Goal: Transaction & Acquisition: Subscribe to service/newsletter

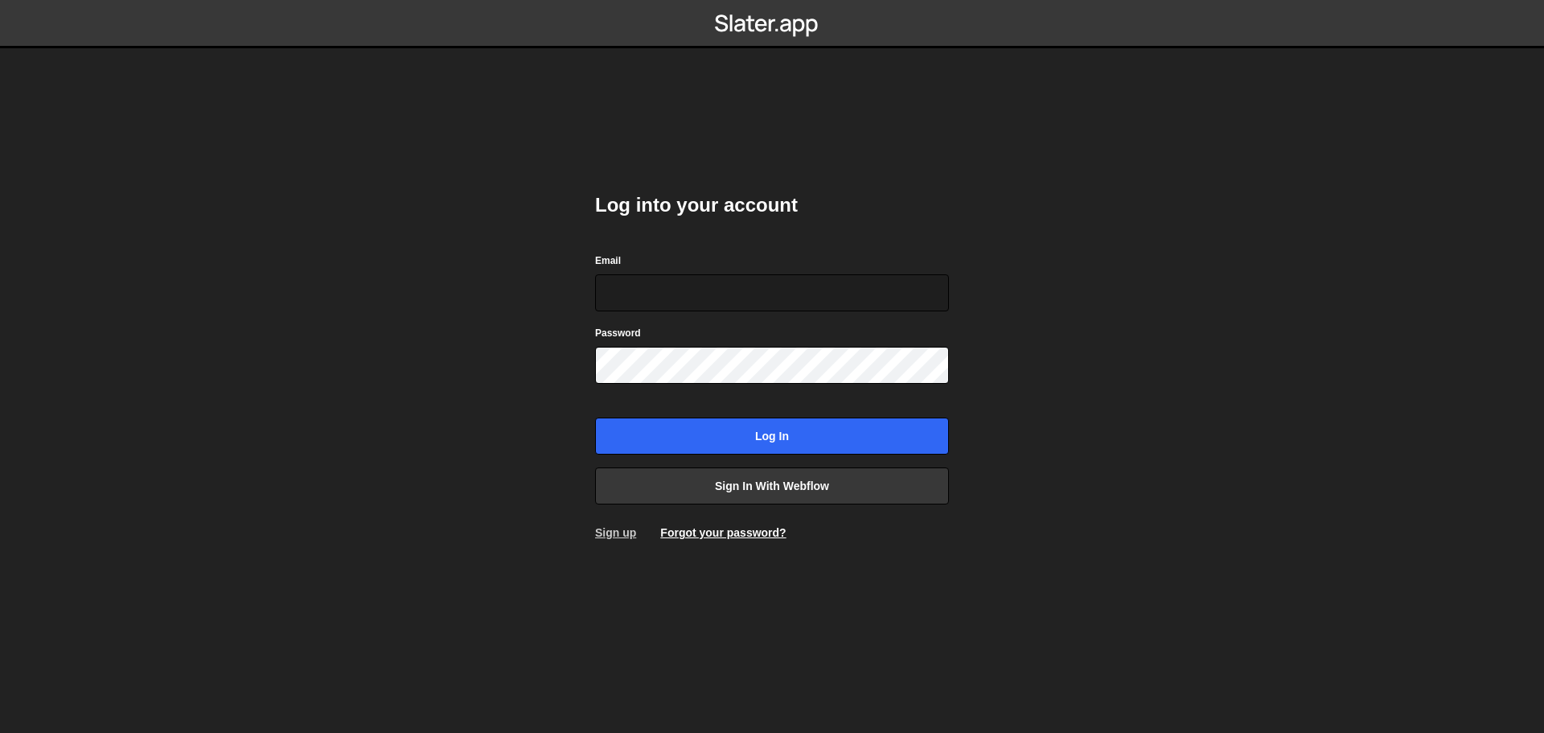
click at [605, 533] on link "Sign up" at bounding box center [615, 532] width 41 height 13
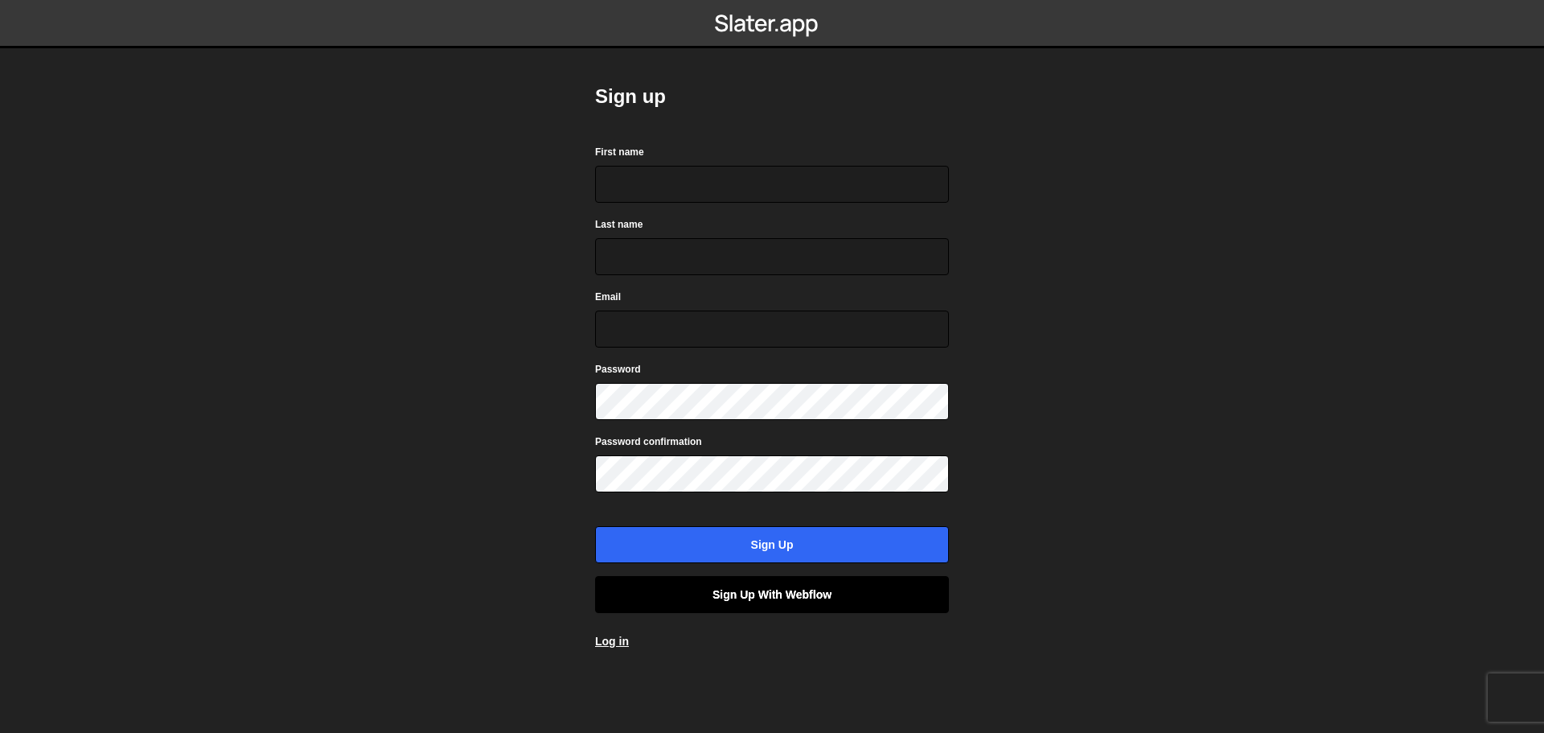
click at [784, 599] on link "Sign up with Webflow" at bounding box center [772, 594] width 354 height 37
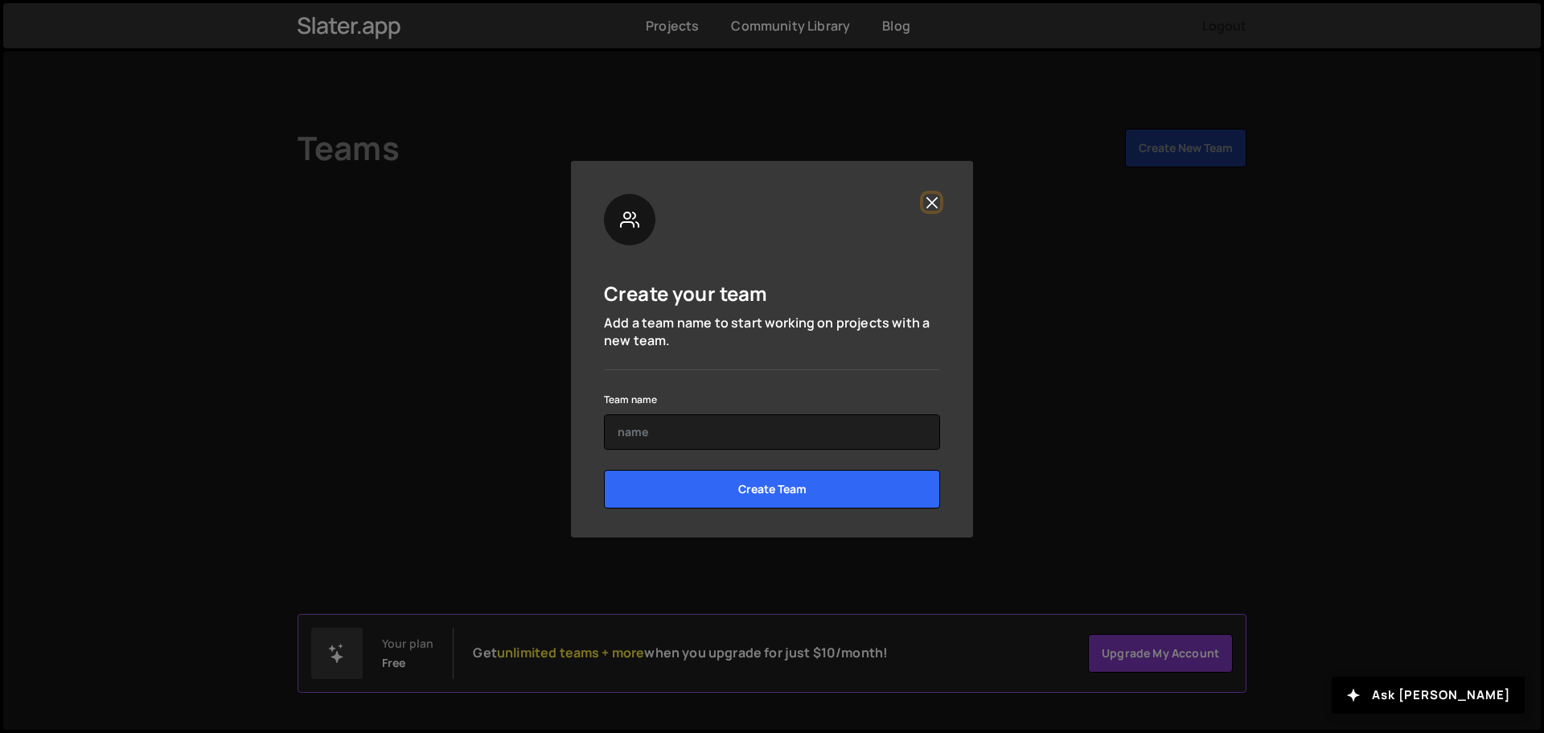
click at [933, 199] on button "Close" at bounding box center [931, 202] width 17 height 17
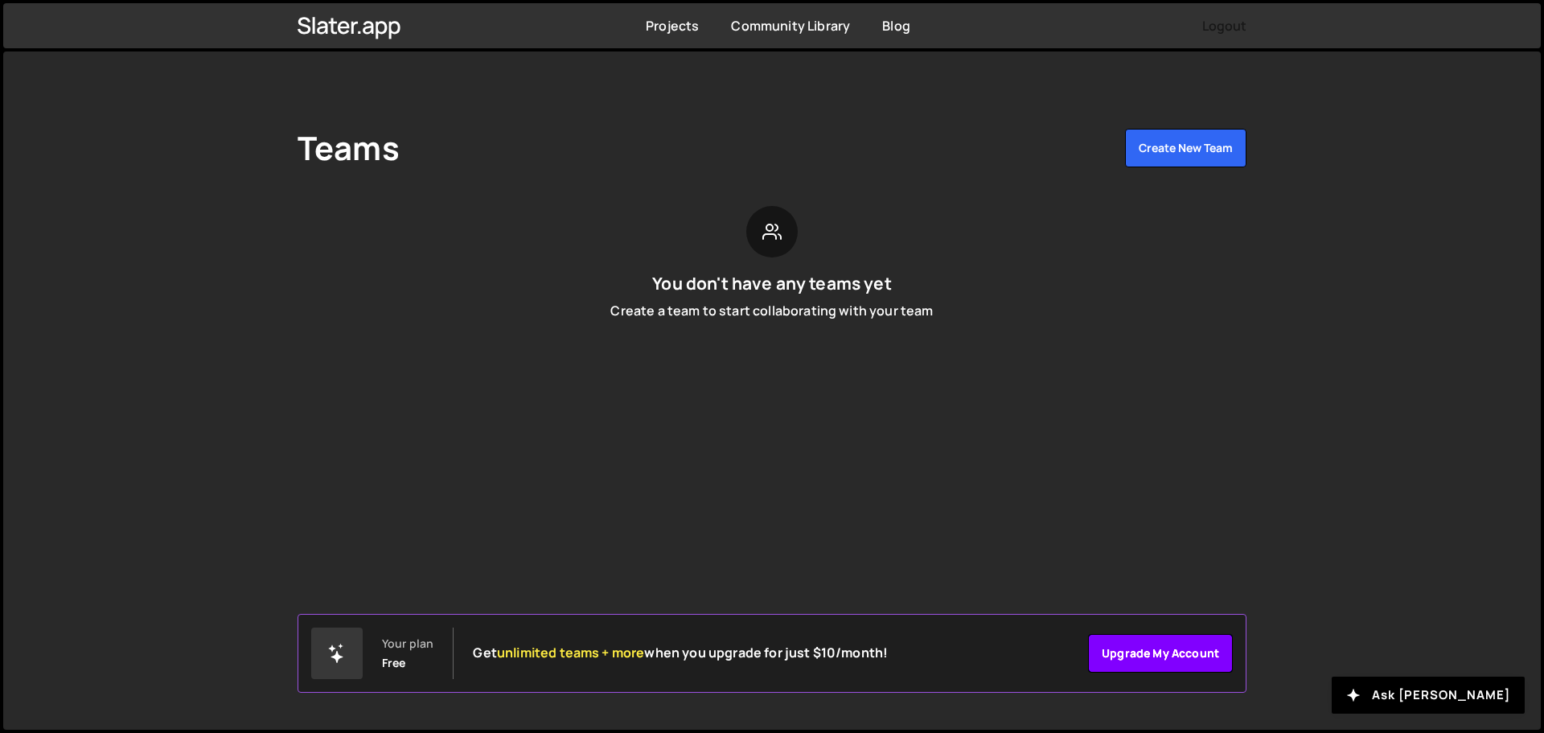
click at [1151, 651] on link "Upgrade my account" at bounding box center [1160, 653] width 145 height 39
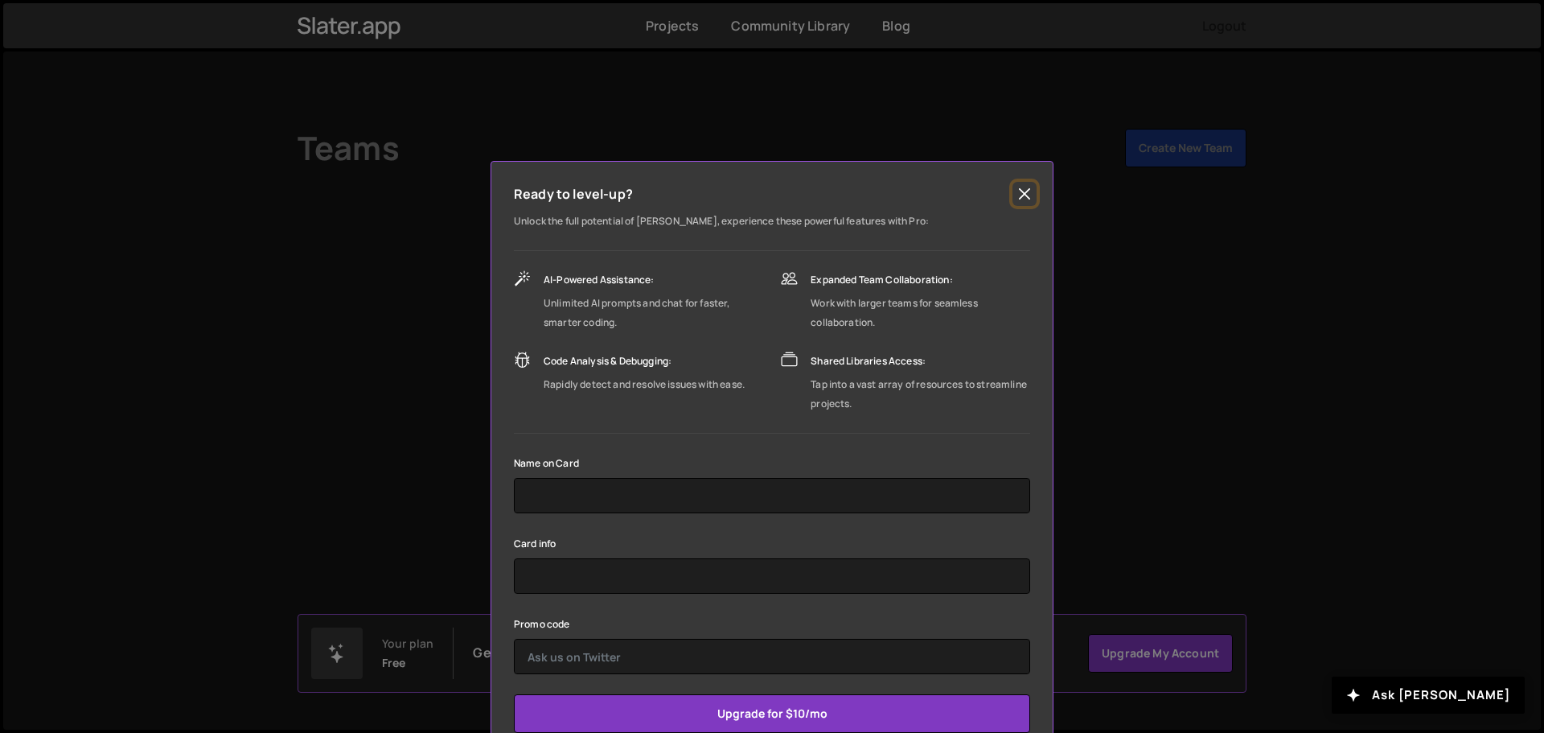
click at [1017, 202] on button "Close" at bounding box center [1025, 194] width 24 height 24
